Goal: Information Seeking & Learning: Learn about a topic

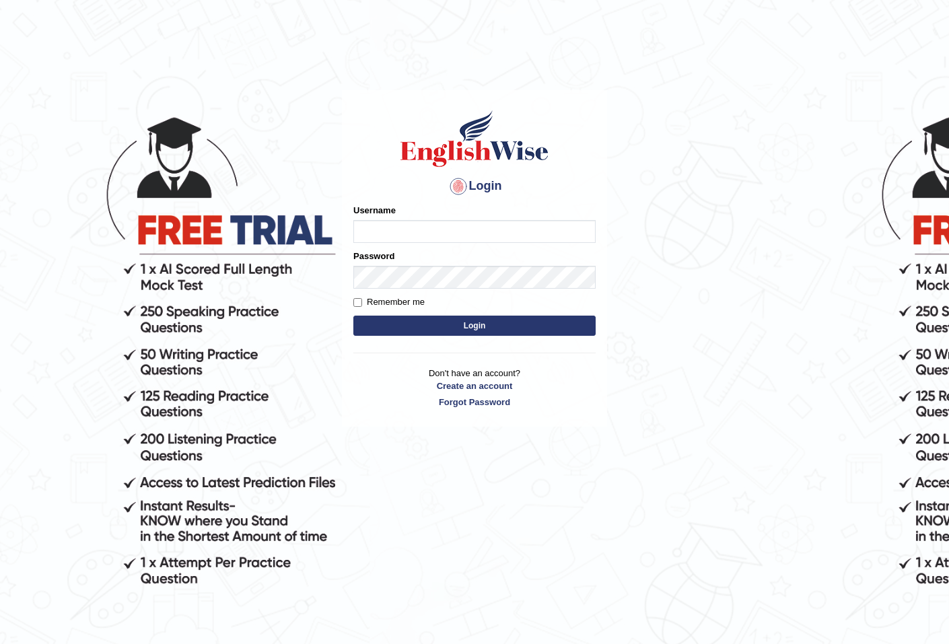
click at [493, 234] on input "Username" at bounding box center [474, 231] width 242 height 23
type input "shoeb51"
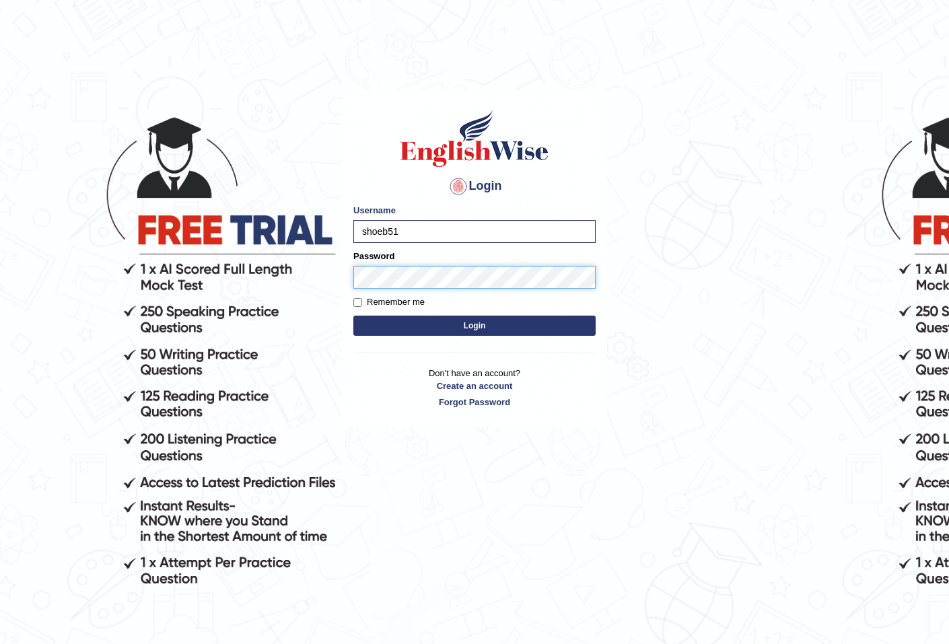
click at [353, 316] on button "Login" at bounding box center [474, 326] width 242 height 20
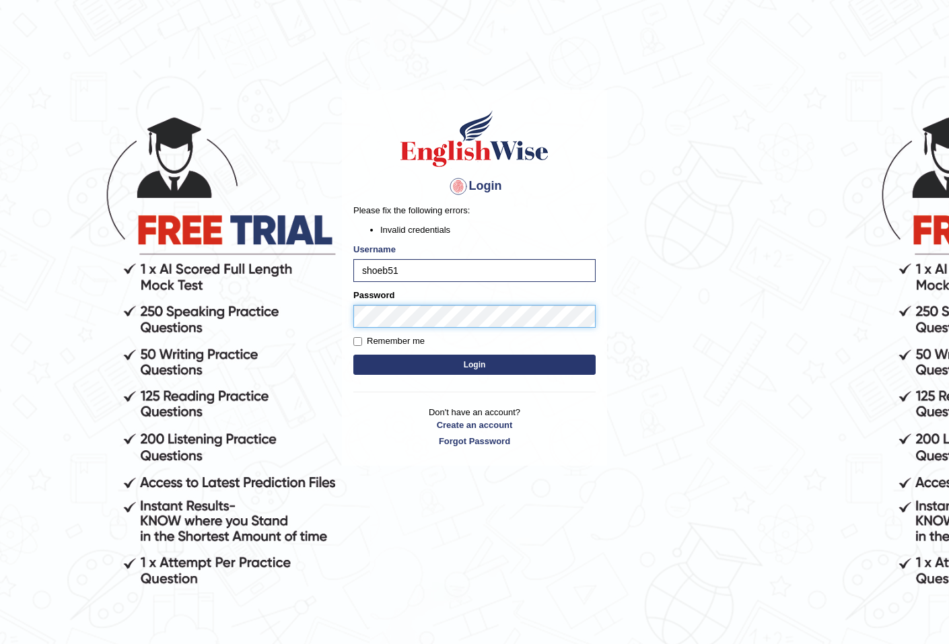
click at [353, 355] on button "Login" at bounding box center [474, 365] width 242 height 20
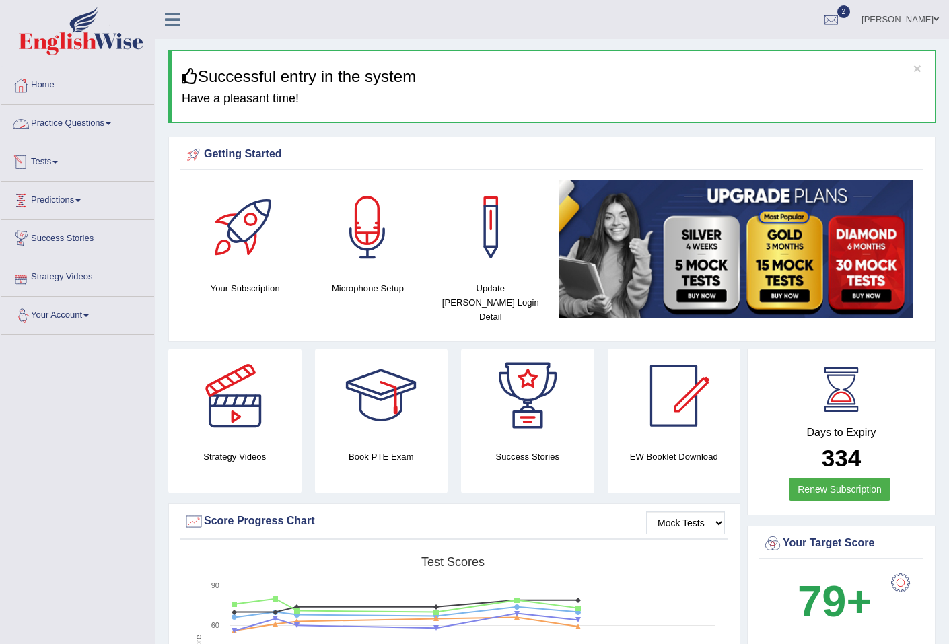
click at [42, 112] on link "Practice Questions" at bounding box center [77, 122] width 153 height 34
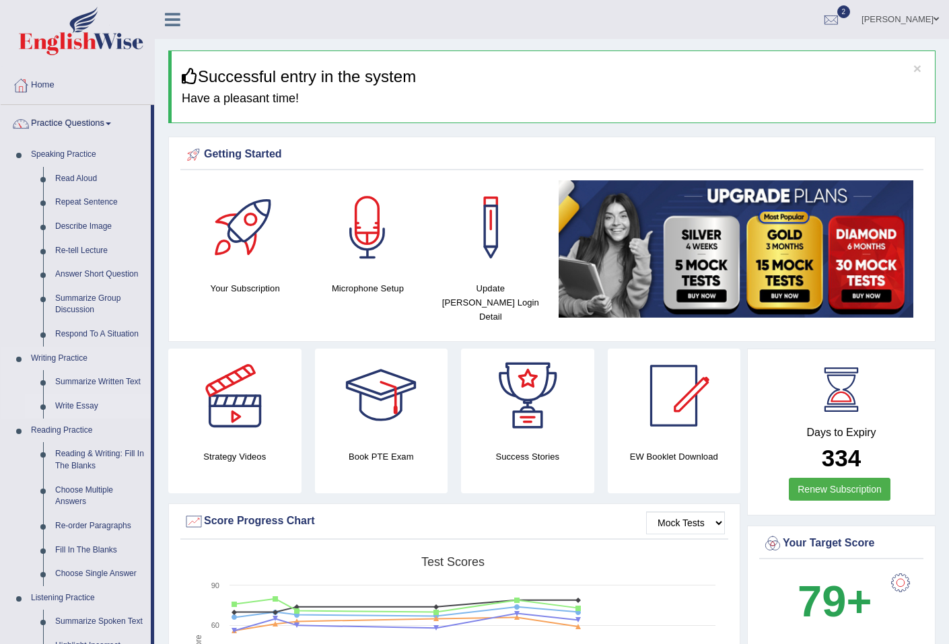
click at [77, 404] on link "Write Essay" at bounding box center [100, 406] width 102 height 24
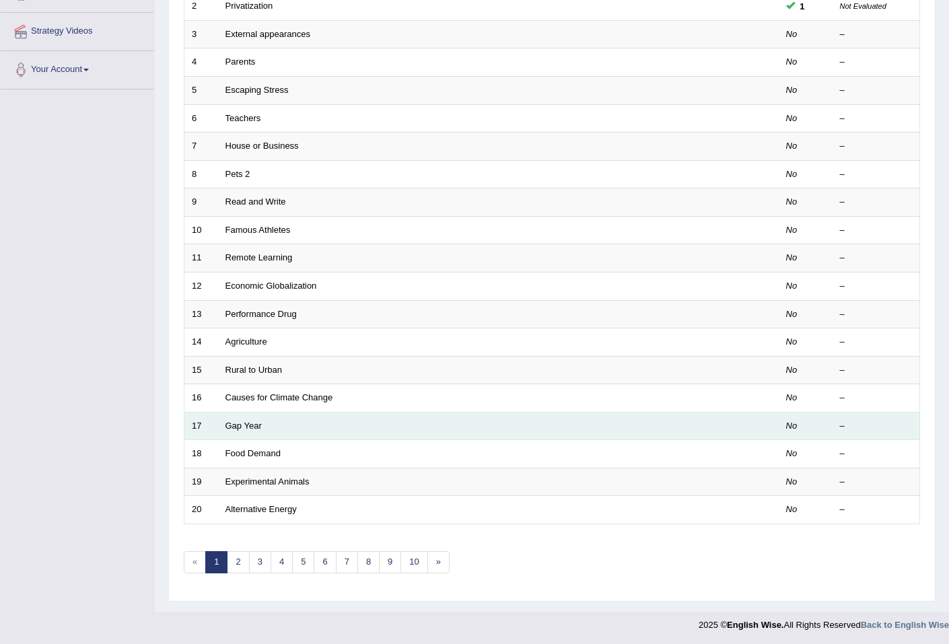
scroll to position [246, 0]
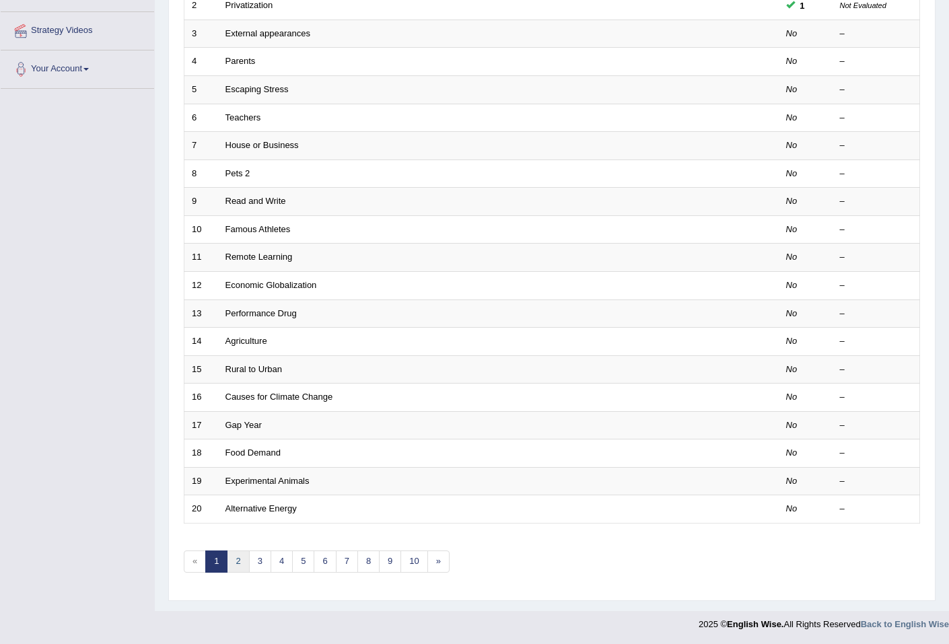
click at [230, 561] on link "2" at bounding box center [238, 561] width 22 height 22
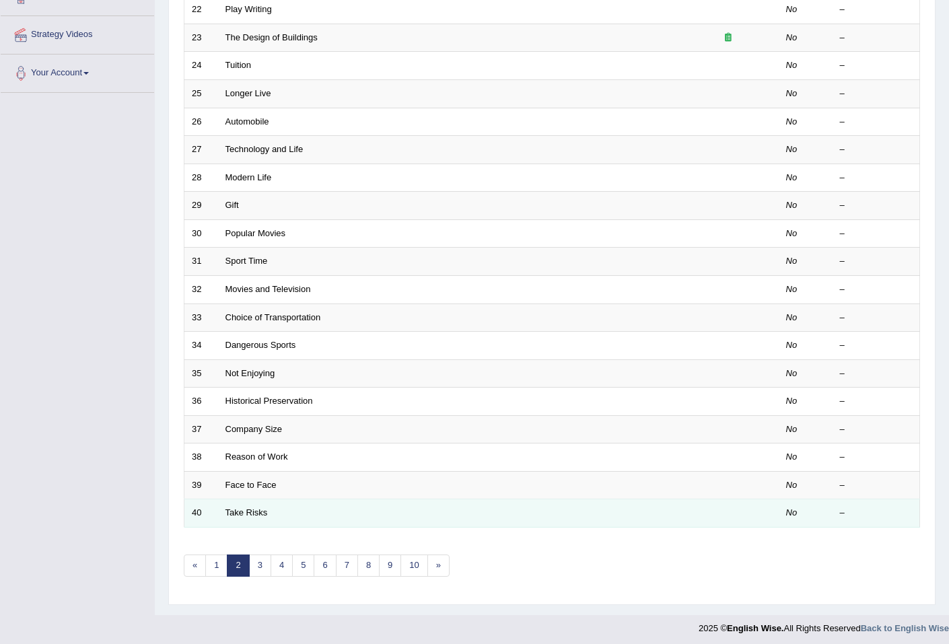
scroll to position [246, 0]
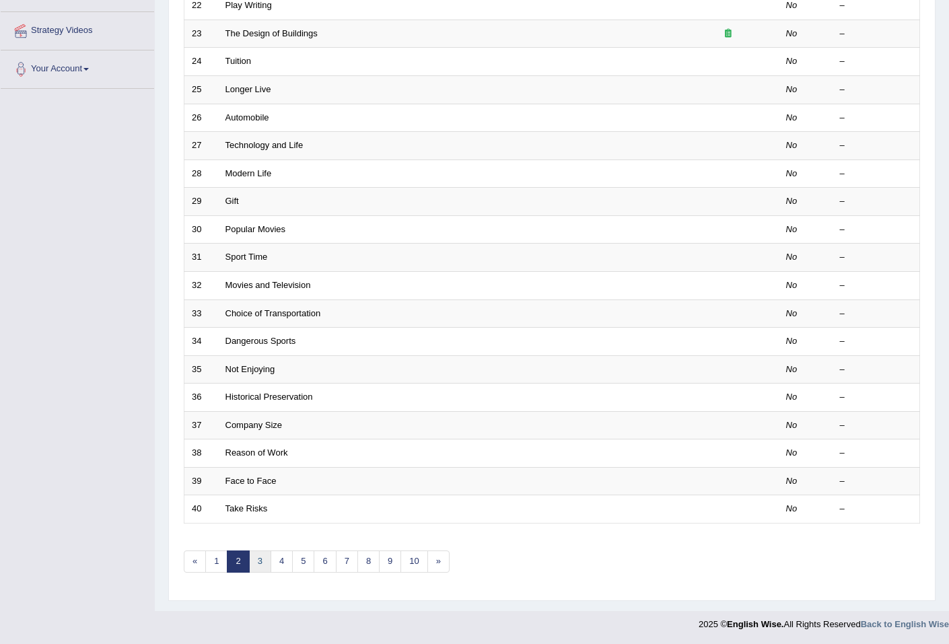
click at [266, 564] on link "3" at bounding box center [260, 561] width 22 height 22
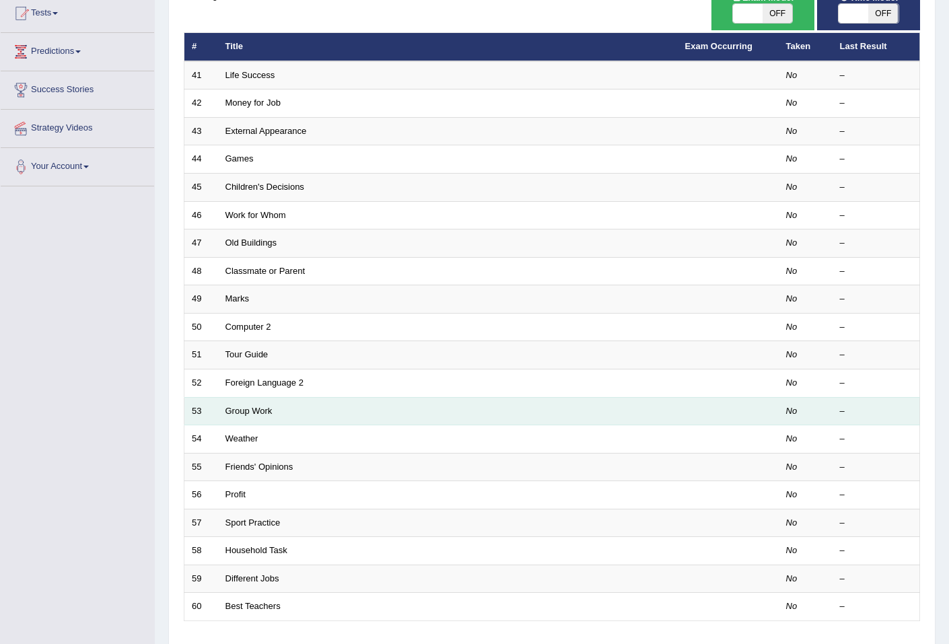
scroll to position [224, 0]
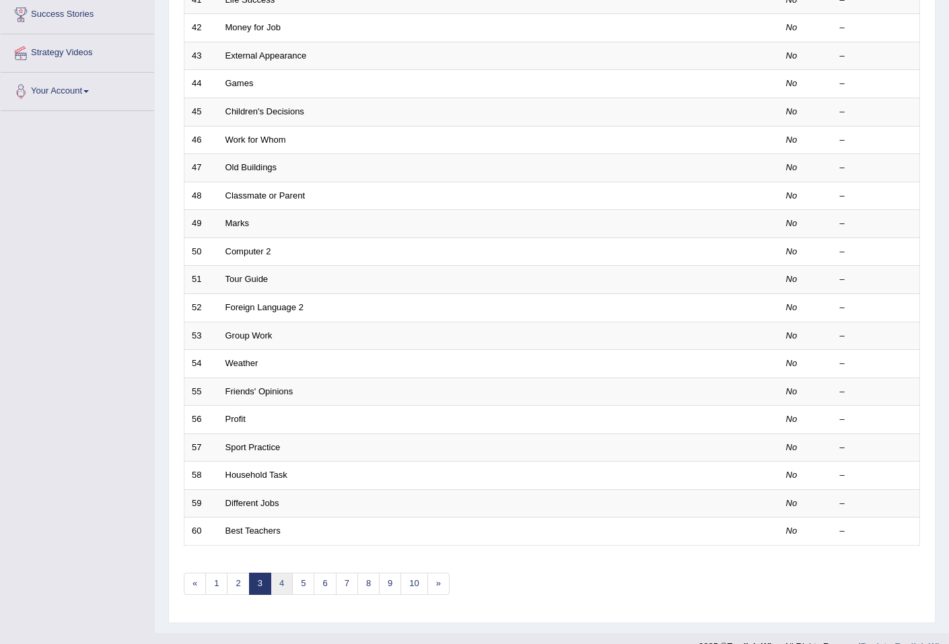
click at [277, 583] on link "4" at bounding box center [282, 584] width 22 height 22
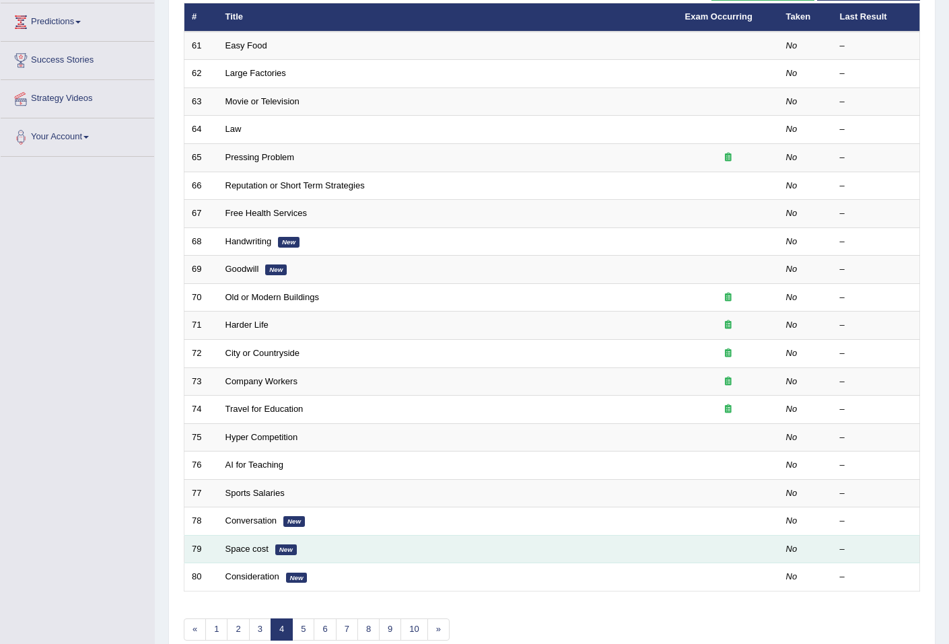
scroll to position [224, 0]
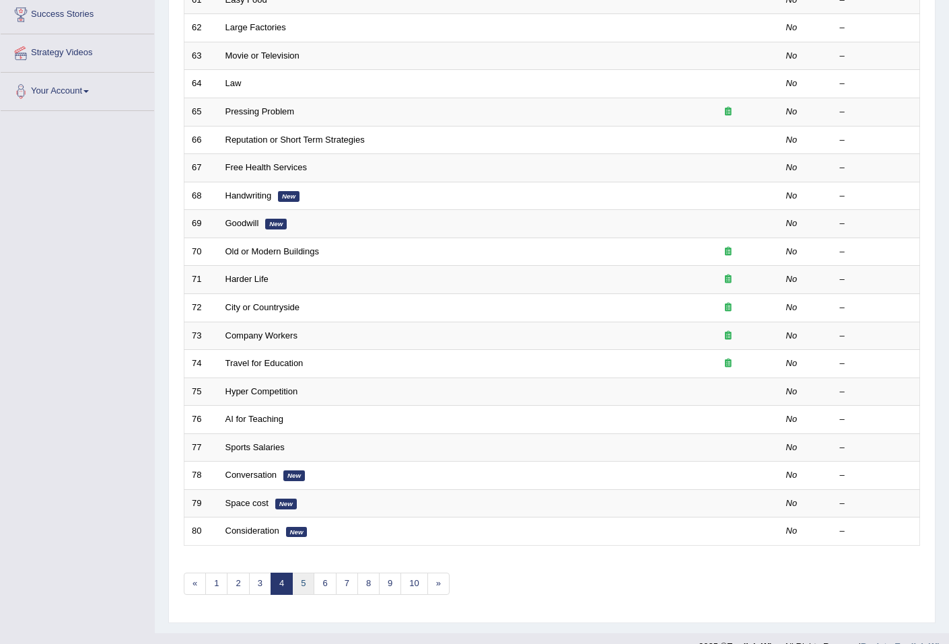
click at [296, 587] on link "5" at bounding box center [303, 584] width 22 height 22
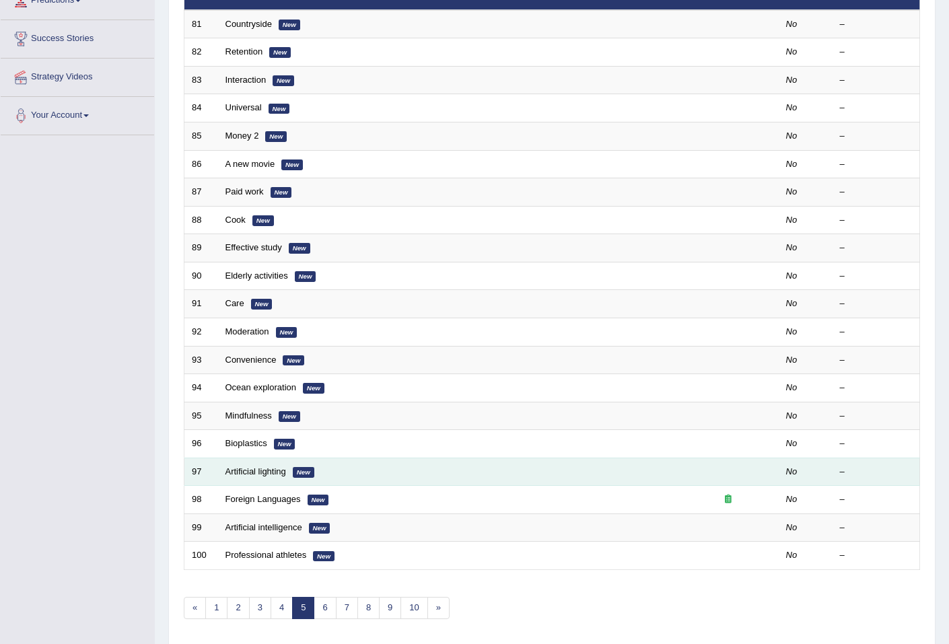
scroll to position [224, 0]
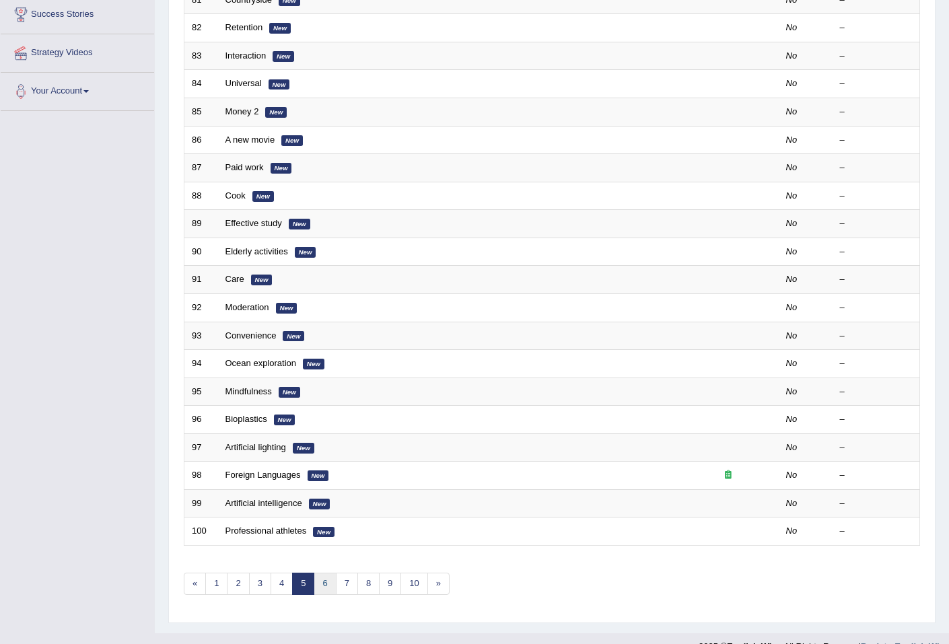
click at [321, 583] on link "6" at bounding box center [325, 584] width 22 height 22
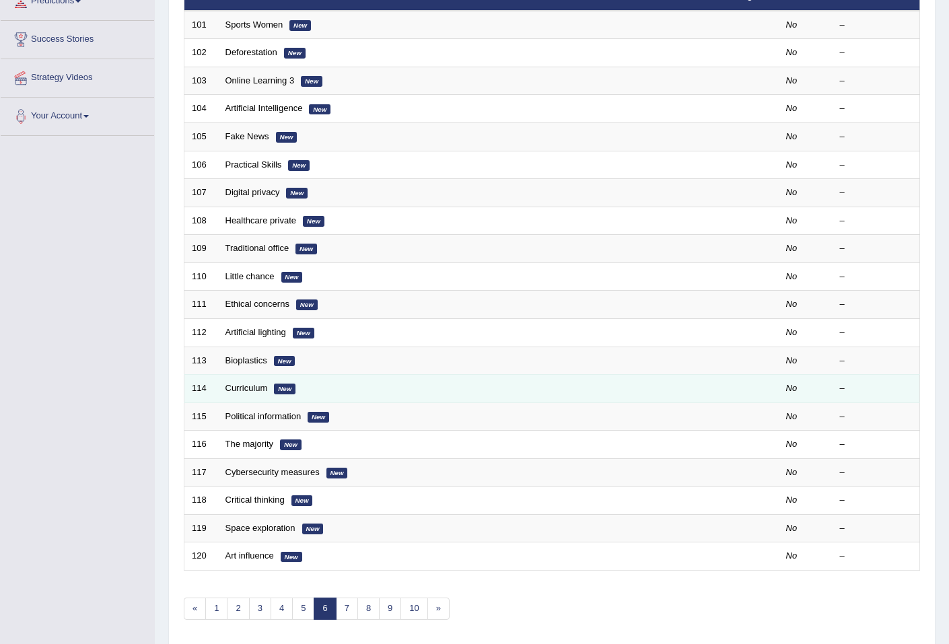
scroll to position [224, 0]
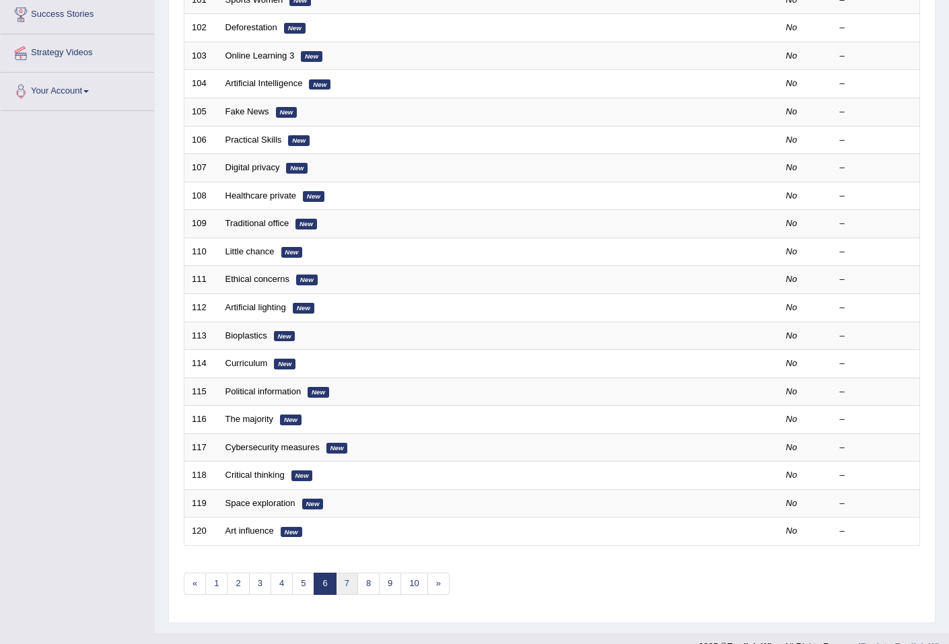
click at [347, 584] on link "7" at bounding box center [347, 584] width 22 height 22
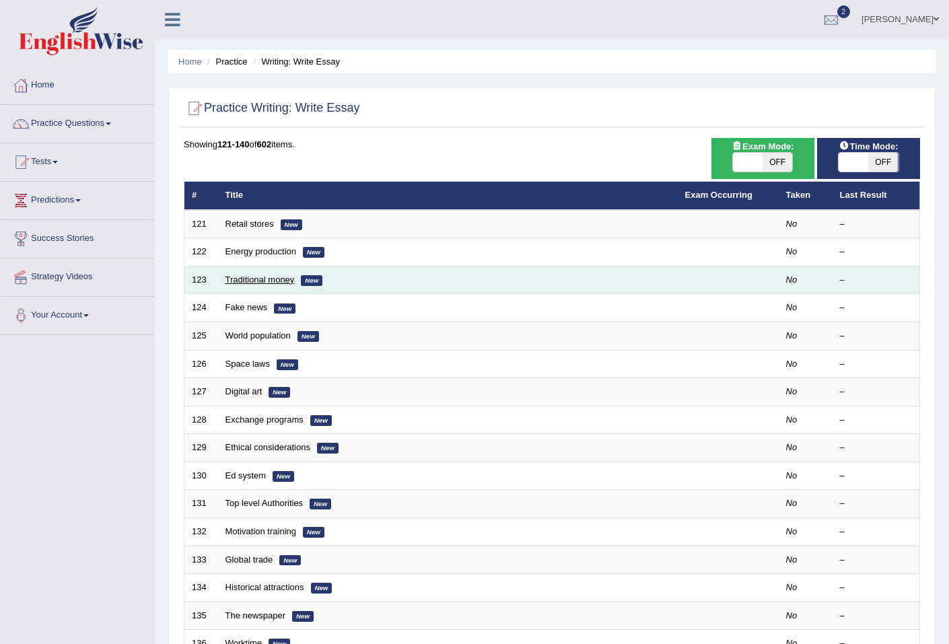
click at [273, 278] on link "Traditional money" at bounding box center [259, 280] width 69 height 10
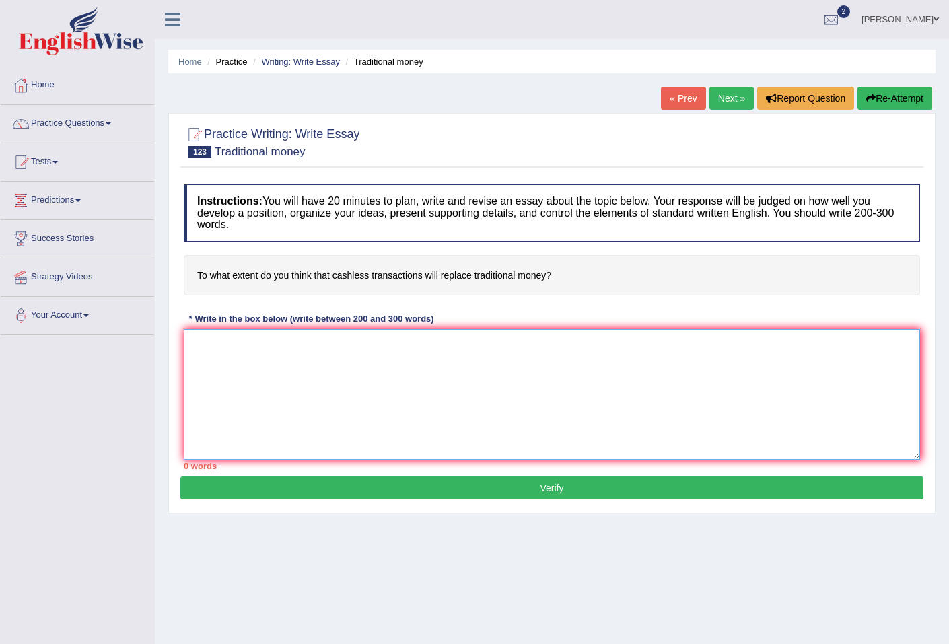
click at [493, 379] on textarea at bounding box center [552, 394] width 736 height 131
paste textarea "The increasing influence of cashless society on our lives has ignited numerous …"
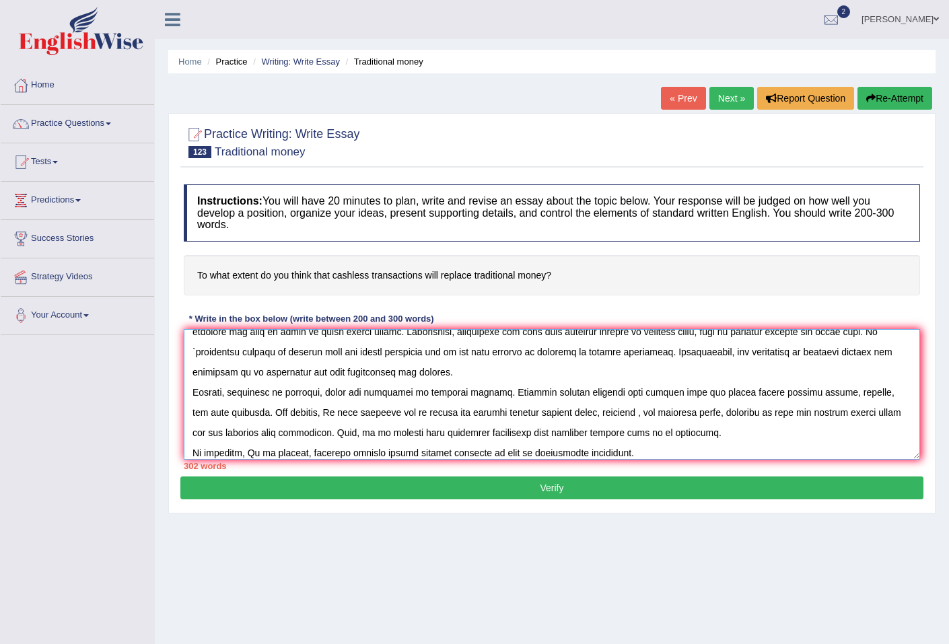
scroll to position [141, 0]
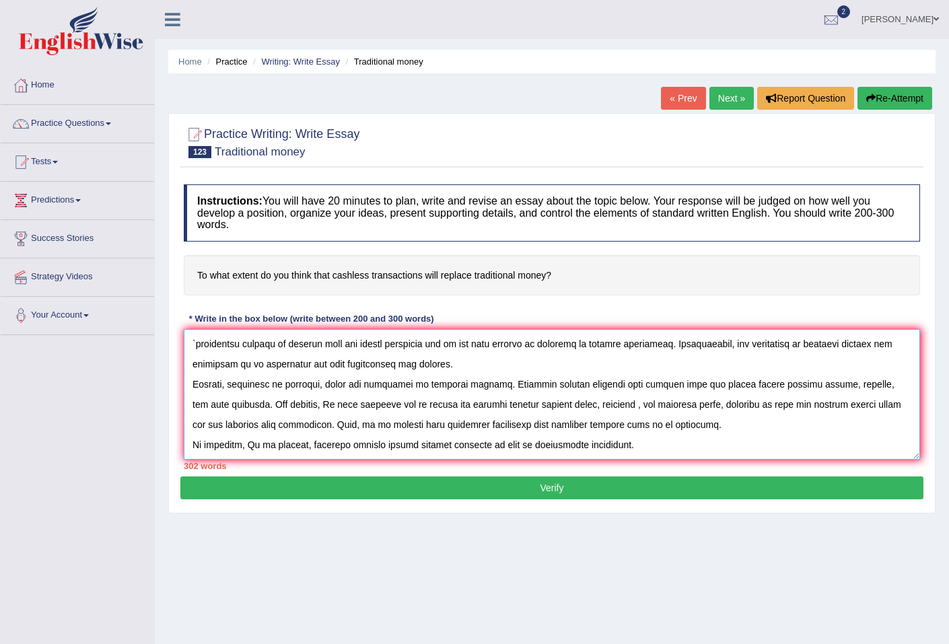
click at [441, 373] on textarea at bounding box center [552, 394] width 736 height 131
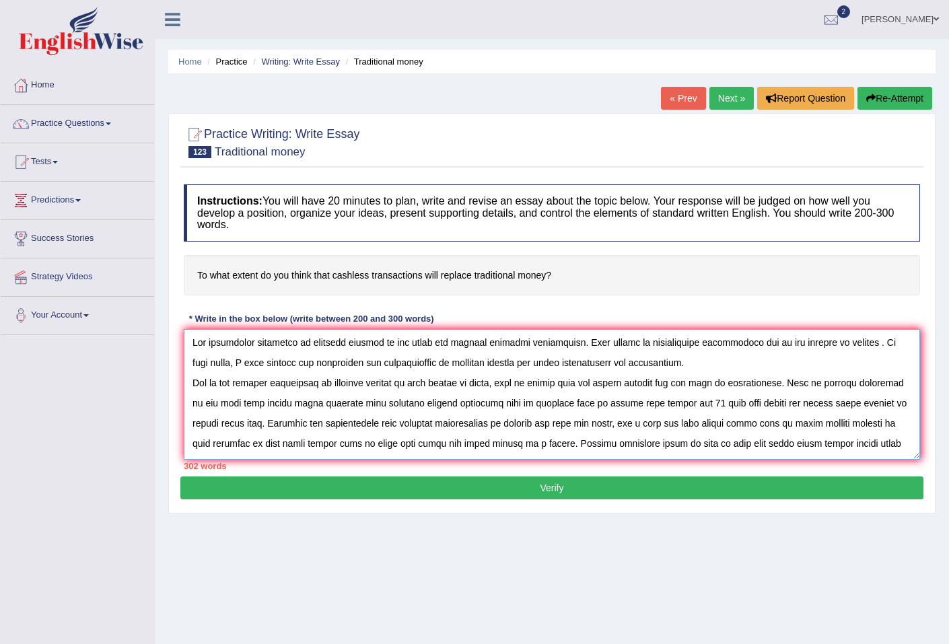
scroll to position [0, 0]
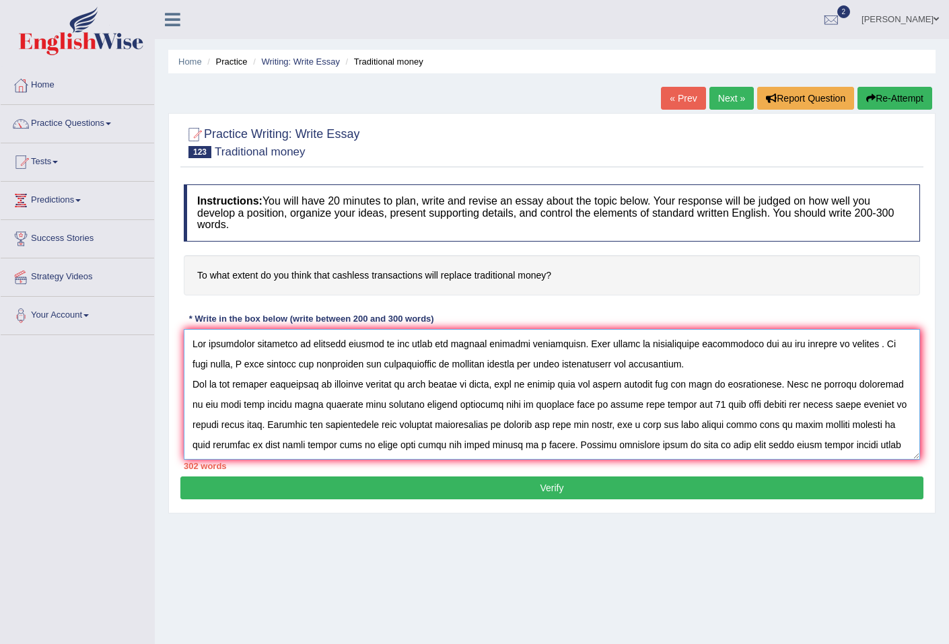
click at [778, 349] on textarea at bounding box center [552, 394] width 736 height 131
click at [771, 362] on textarea at bounding box center [552, 394] width 736 height 131
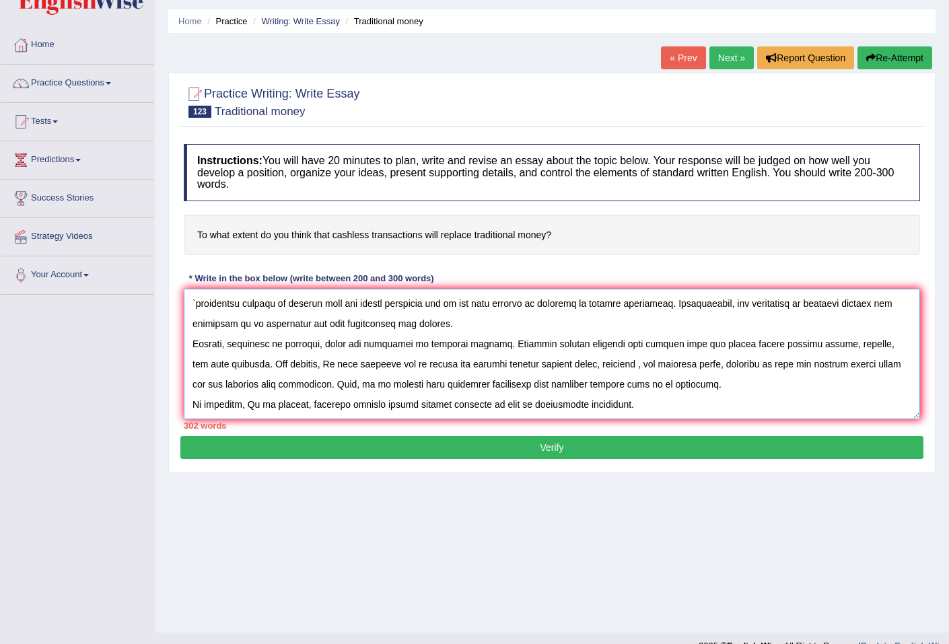
scroll to position [62, 0]
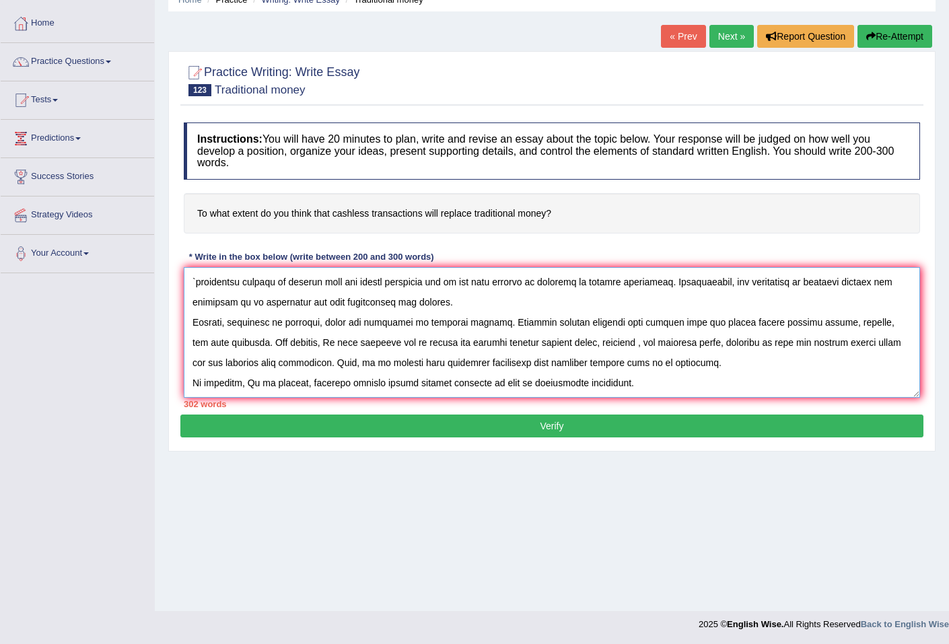
click at [684, 371] on textarea at bounding box center [552, 332] width 736 height 131
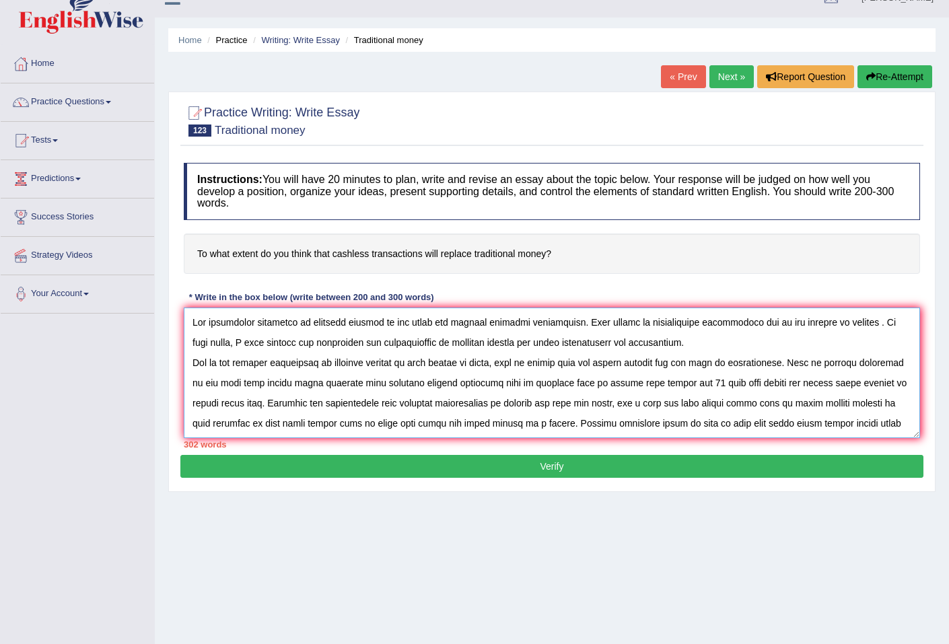
scroll to position [0, 0]
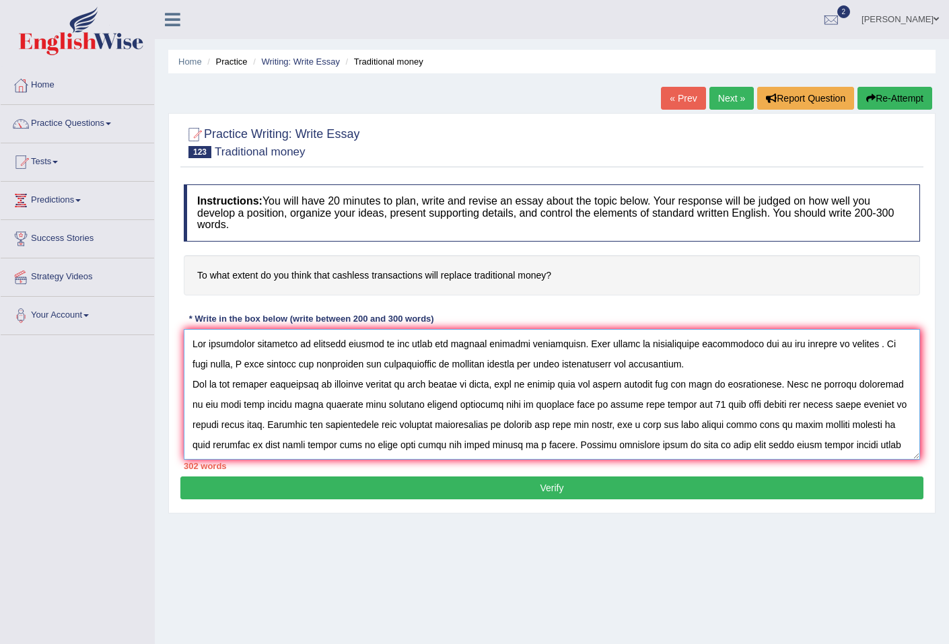
click at [192, 345] on textarea at bounding box center [552, 394] width 736 height 131
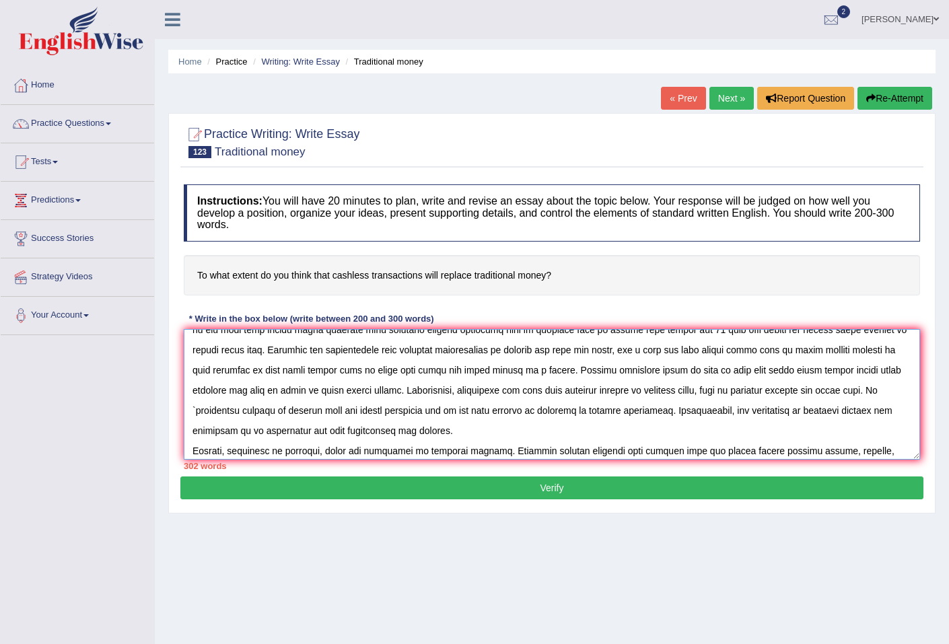
click at [616, 349] on textarea at bounding box center [552, 394] width 736 height 131
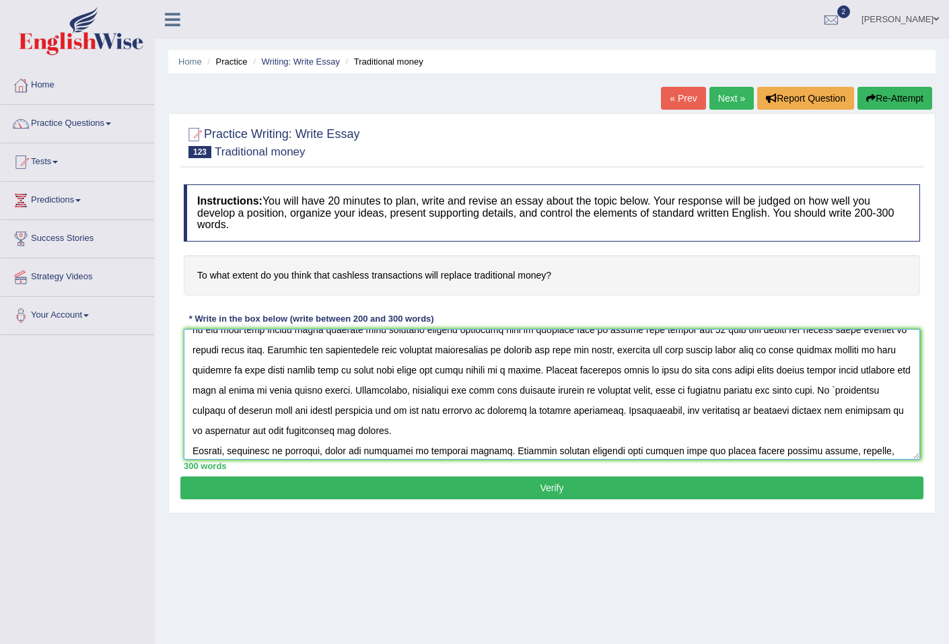
type textarea "The increasing influence of cashless society on our lives has ignited numerous …"
click at [557, 493] on button "Verify" at bounding box center [551, 487] width 743 height 23
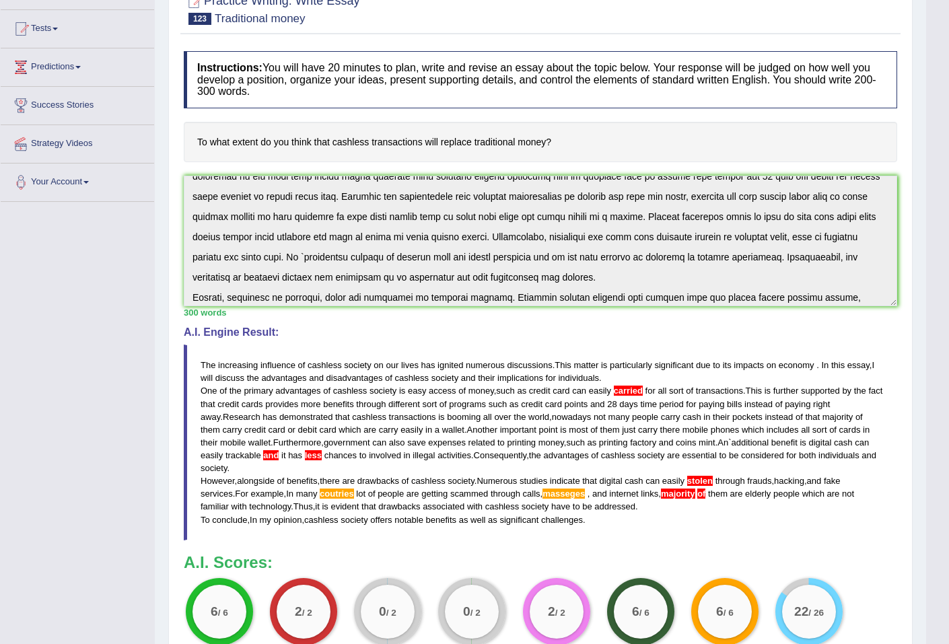
scroll to position [284, 0]
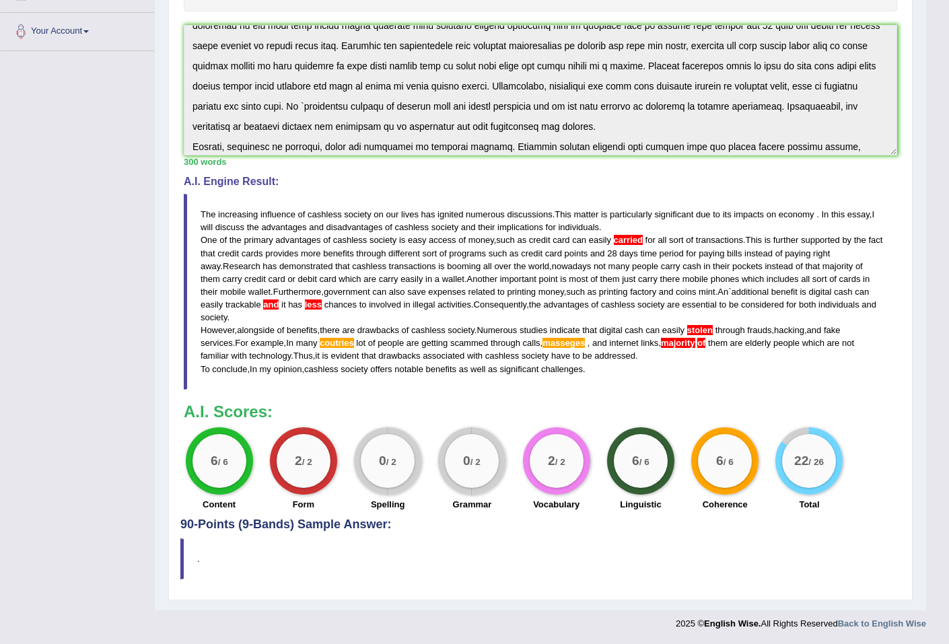
click at [497, 460] on div "0 / 2" at bounding box center [472, 461] width 54 height 54
drag, startPoint x: 496, startPoint y: 461, endPoint x: 566, endPoint y: 432, distance: 75.7
click at [500, 459] on div "0 / 2" at bounding box center [471, 460] width 67 height 67
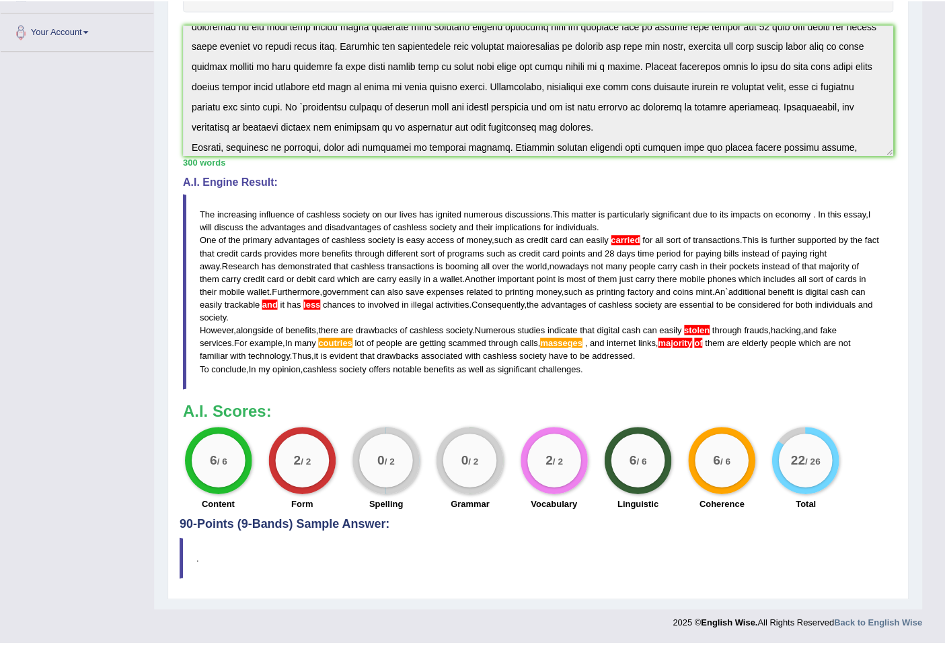
scroll to position [283, 0]
